Goal: Task Accomplishment & Management: Use online tool/utility

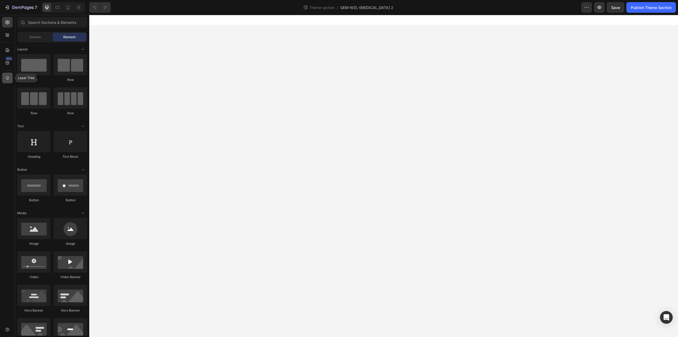
click at [10, 82] on div at bounding box center [7, 78] width 11 height 11
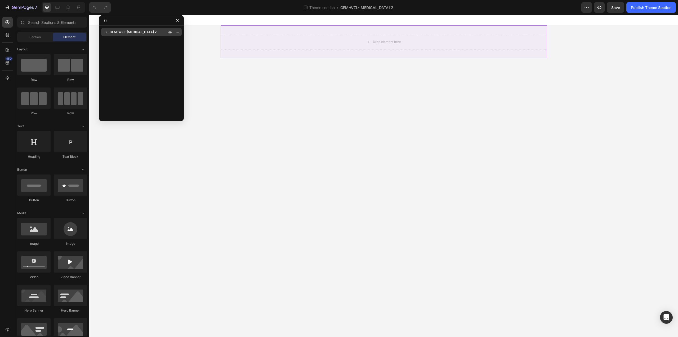
click at [145, 29] on div "GEM-WZL-[MEDICAL_DATA] 2" at bounding box center [141, 32] width 76 height 8
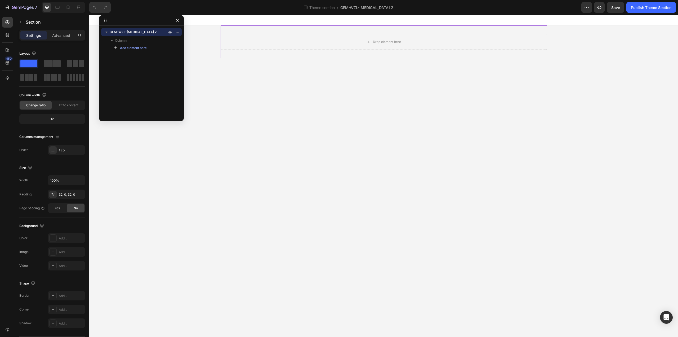
click at [300, 25] on div "Drop element here" at bounding box center [384, 41] width 327 height 33
click at [297, 28] on div "Drop element here" at bounding box center [384, 41] width 327 height 33
click at [153, 60] on div "GEM-WZL-[MEDICAL_DATA] 2 Column Add element here" at bounding box center [141, 71] width 85 height 87
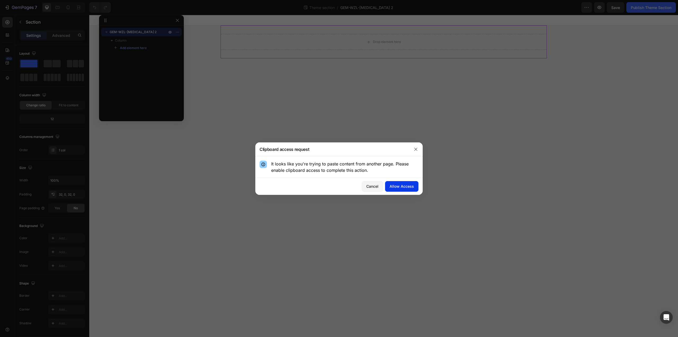
click at [394, 186] on div "Allow Access" at bounding box center [402, 186] width 24 height 6
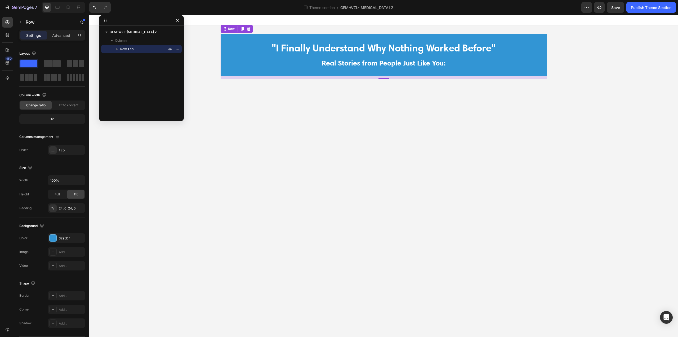
click at [126, 63] on div "GEM-WZL-[MEDICAL_DATA] 2 Column Row 1 col" at bounding box center [141, 71] width 85 height 87
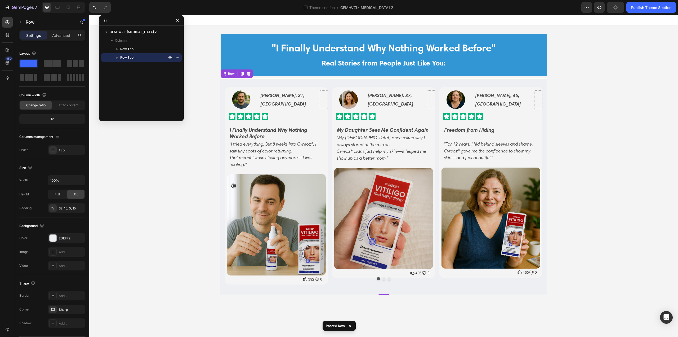
click at [132, 81] on div "GEM-WZL-[MEDICAL_DATA] 2 Column Row 1 col Row 1 col" at bounding box center [141, 71] width 85 height 87
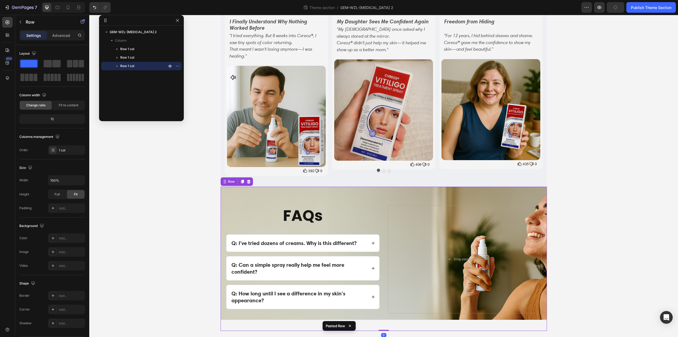
scroll to position [109, 0]
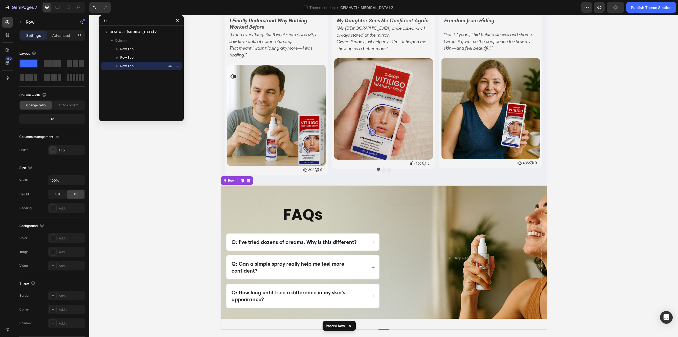
click at [123, 78] on div "GEM-WZL-[MEDICAL_DATA] 2 Column Row 1 col Row 1 col Row 1 col" at bounding box center [141, 71] width 85 height 87
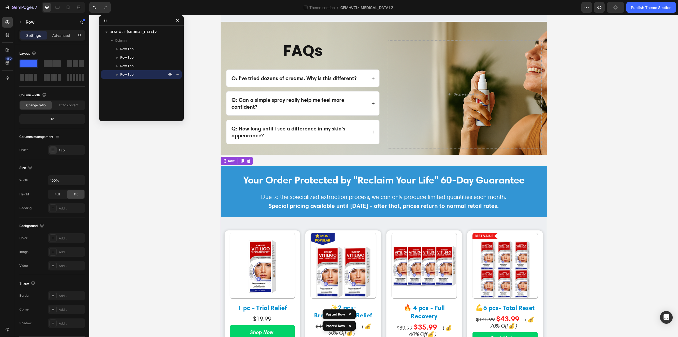
scroll to position [278, 0]
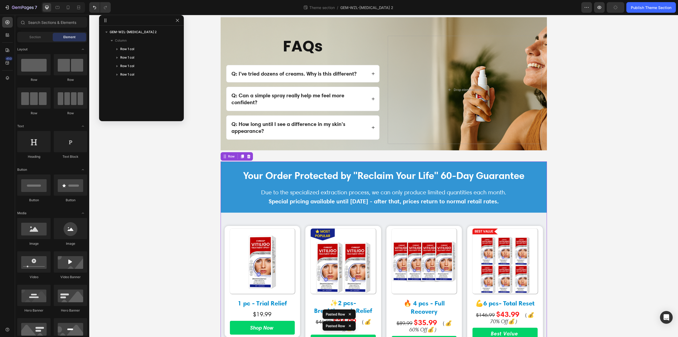
click at [200, 144] on div ""I Finally Understand Why Nothing Worked Before" Text Block Real Stories from P…" at bounding box center [383, 87] width 589 height 678
click at [179, 22] on icon "button" at bounding box center [177, 20] width 4 height 4
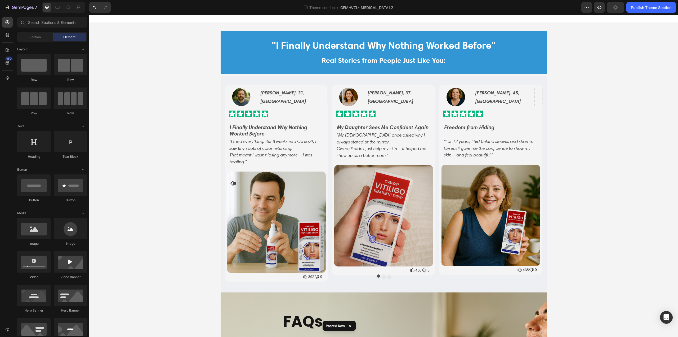
scroll to position [0, 0]
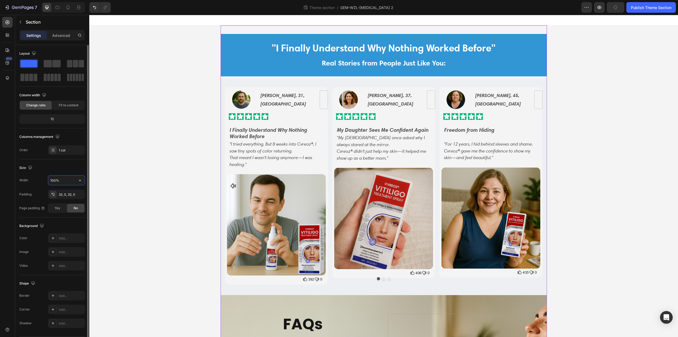
click at [71, 180] on input "100%" at bounding box center [66, 180] width 37 height 10
click at [80, 181] on icon "button" at bounding box center [79, 180] width 5 height 5
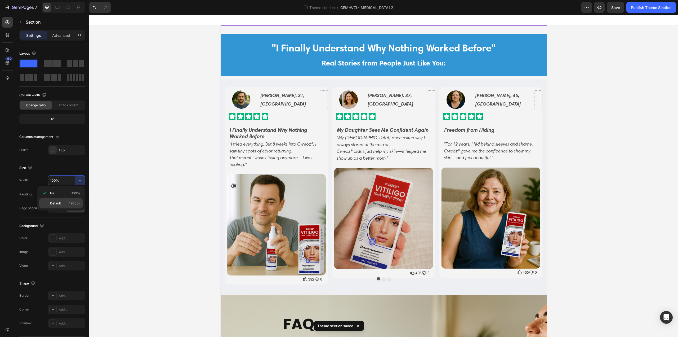
click at [72, 202] on span "1200px" at bounding box center [74, 203] width 11 height 5
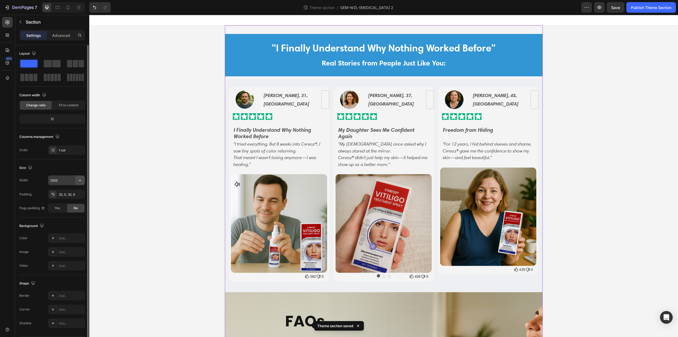
click at [81, 180] on icon "button" at bounding box center [79, 180] width 5 height 5
click at [73, 193] on span "100%" at bounding box center [76, 193] width 9 height 5
type input "100%"
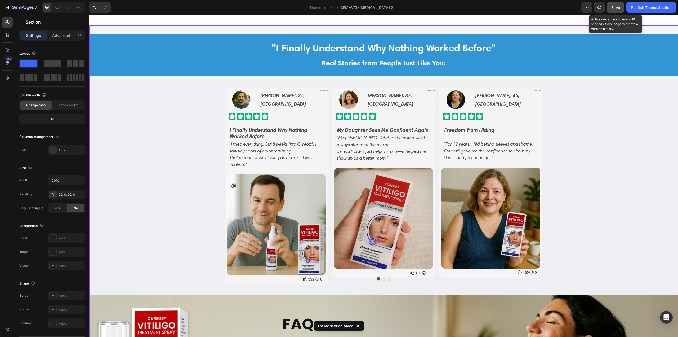
click at [618, 9] on span "Save" at bounding box center [616, 7] width 9 height 5
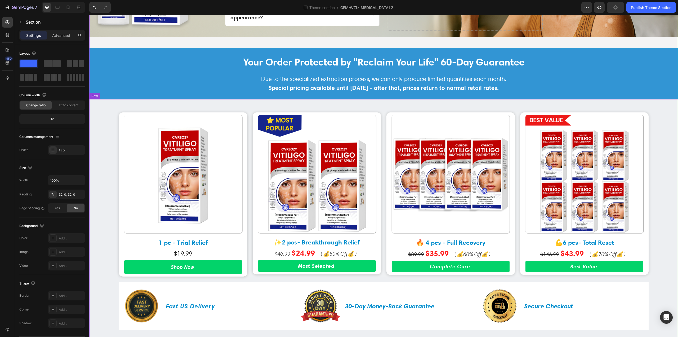
scroll to position [405, 0]
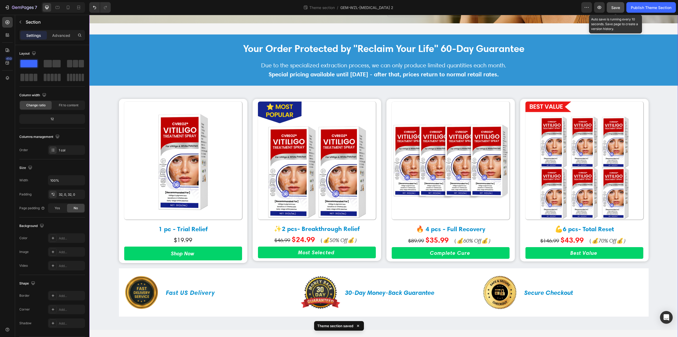
click at [618, 8] on span "Save" at bounding box center [616, 7] width 9 height 5
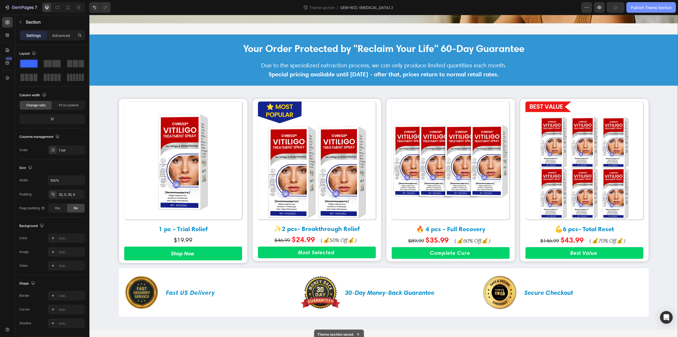
click at [645, 10] on button "Publish Theme Section" at bounding box center [652, 7] width 50 height 11
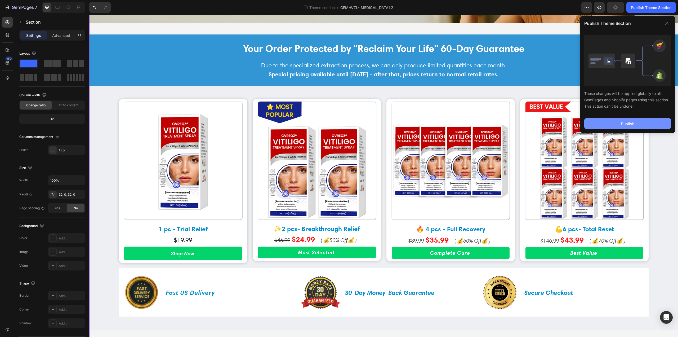
click at [632, 123] on div "Publish" at bounding box center [627, 124] width 13 height 6
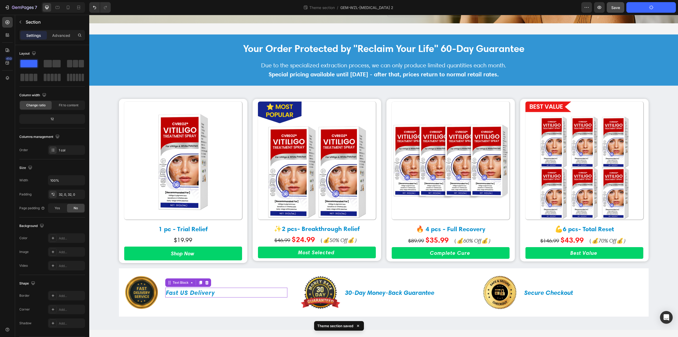
click at [183, 292] on p "Fast US Delivery" at bounding box center [226, 292] width 121 height 9
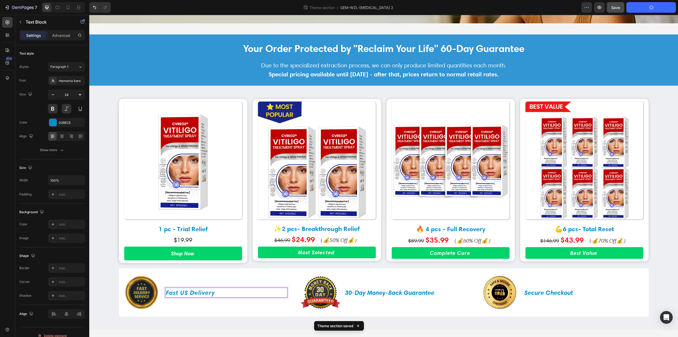
click at [184, 292] on p "Fast US Delivery" at bounding box center [226, 292] width 121 height 9
click at [621, 7] on button "Save" at bounding box center [615, 7] width 17 height 11
click at [619, 7] on span "Save" at bounding box center [616, 7] width 9 height 5
click at [649, 8] on div "Publish Theme Section" at bounding box center [651, 8] width 41 height 6
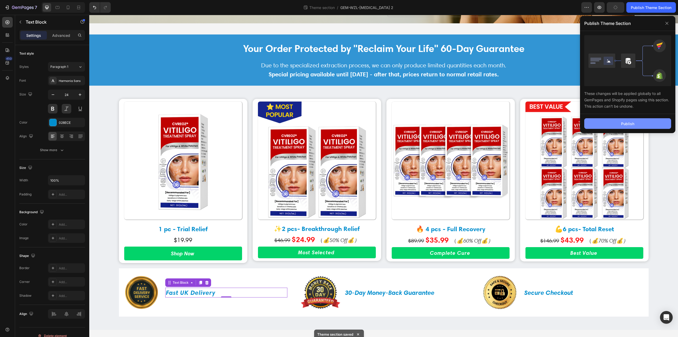
click at [632, 121] on div "Publish" at bounding box center [627, 124] width 13 height 6
